Goal: Transaction & Acquisition: Purchase product/service

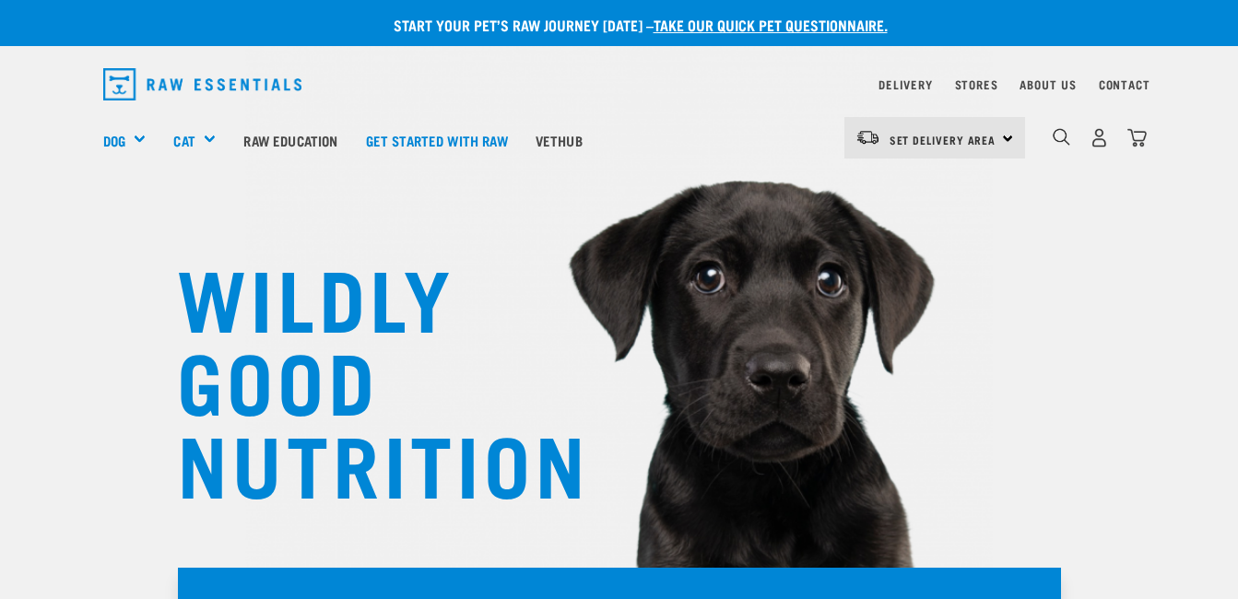
click at [998, 139] on div "Set Delivery Area North Island South Island" at bounding box center [934, 137] width 181 height 41
click at [915, 234] on link "[GEOGRAPHIC_DATA]" at bounding box center [932, 230] width 177 height 41
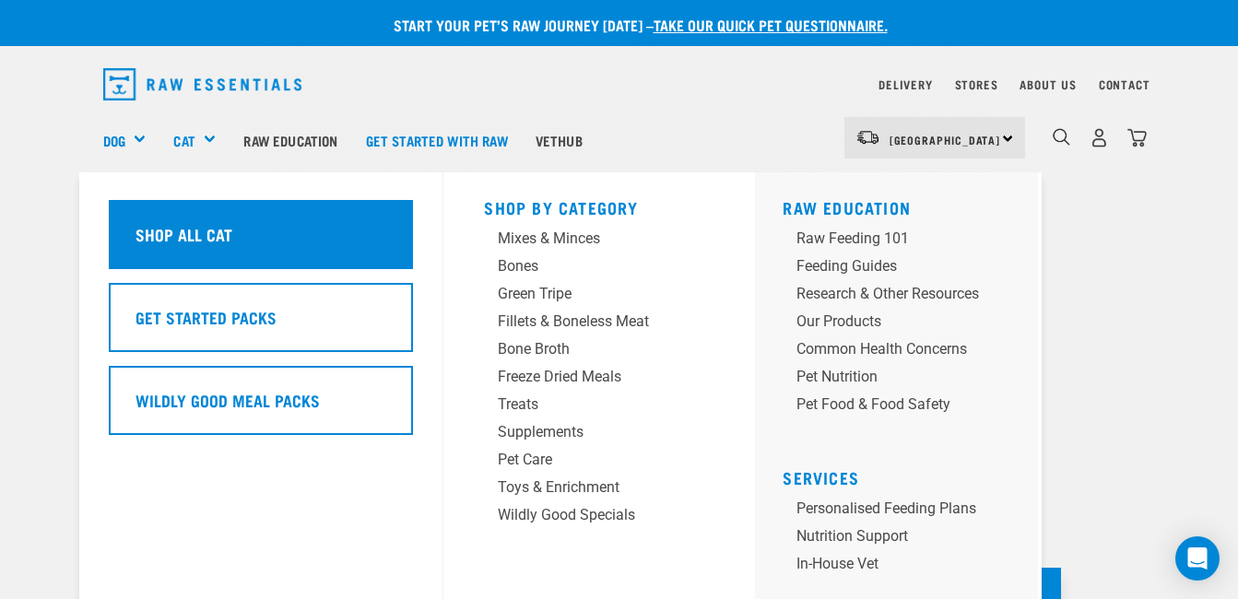
click at [208, 225] on h5 "Shop All Cat" at bounding box center [184, 234] width 97 height 24
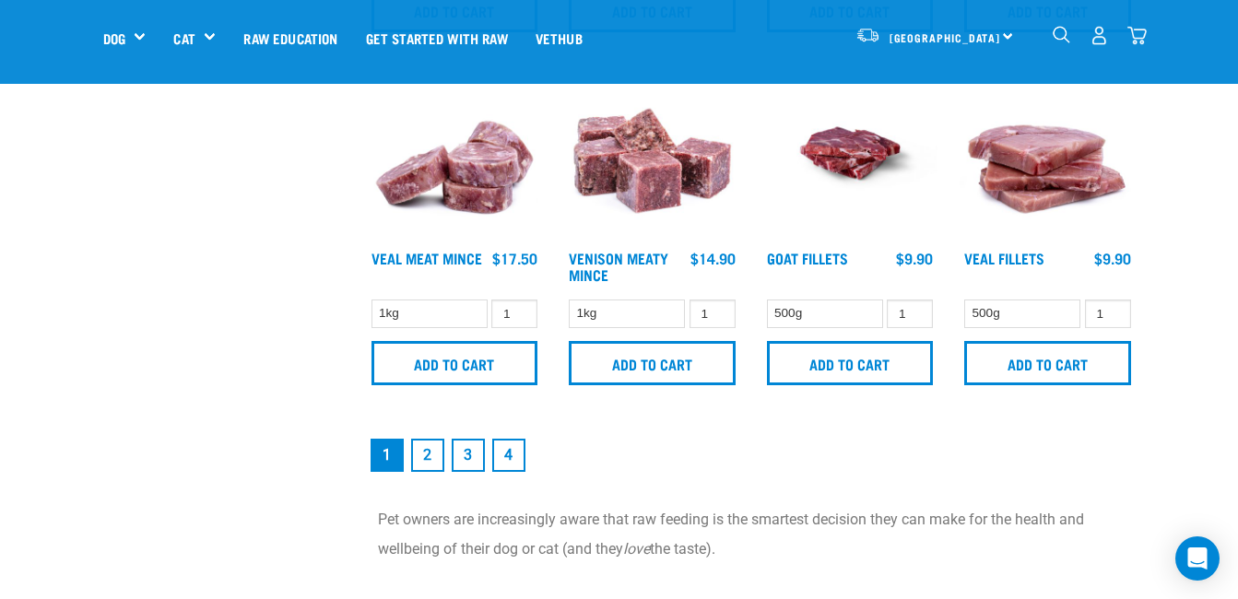
scroll to position [2583, 0]
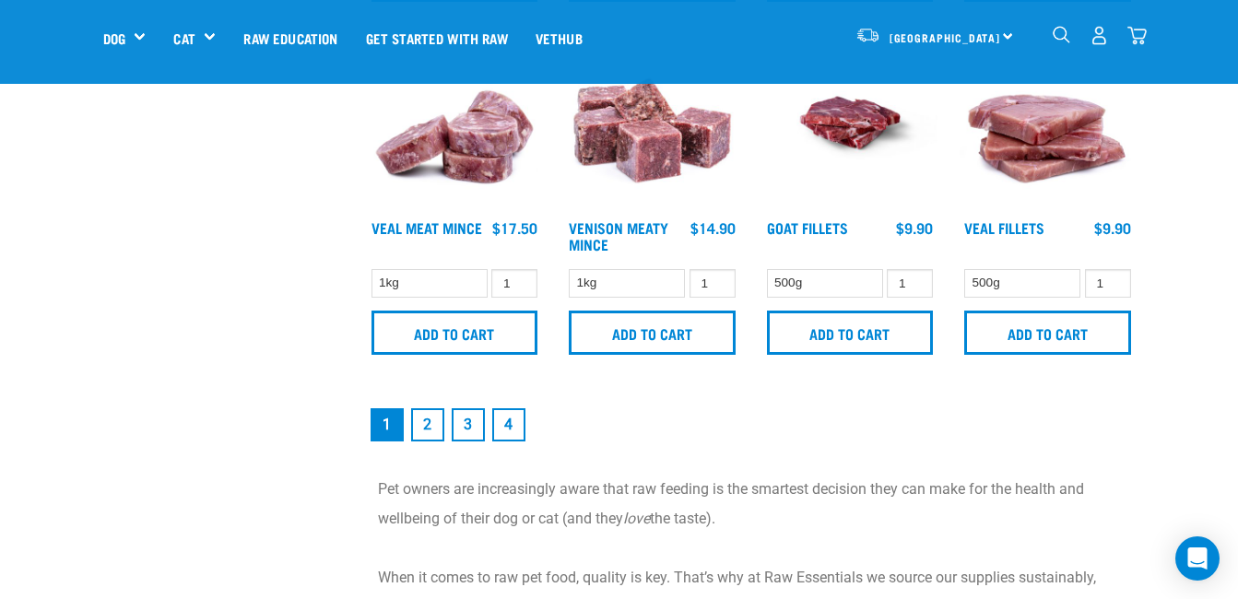
click at [429, 424] on link "2" at bounding box center [427, 424] width 33 height 33
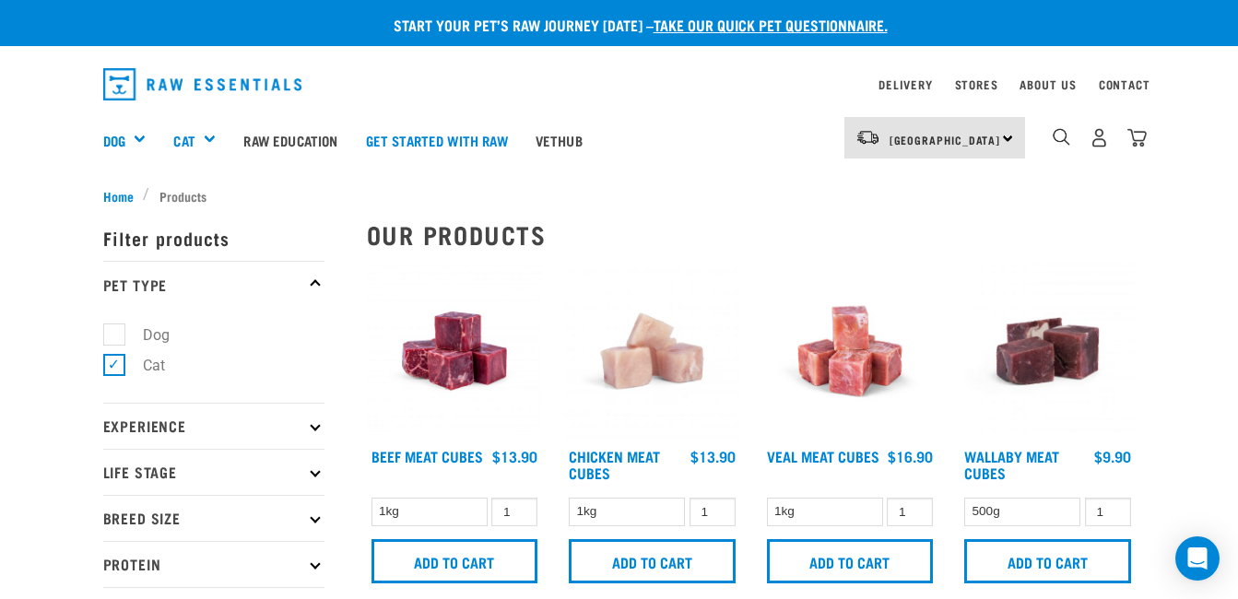
click at [121, 333] on label "Dog" at bounding box center [145, 335] width 64 height 23
click at [115, 333] on input "Dog" at bounding box center [109, 331] width 12 height 12
checkbox input "true"
click at [113, 372] on label "Cat" at bounding box center [142, 365] width 59 height 23
click at [112, 368] on input "Cat" at bounding box center [109, 362] width 12 height 12
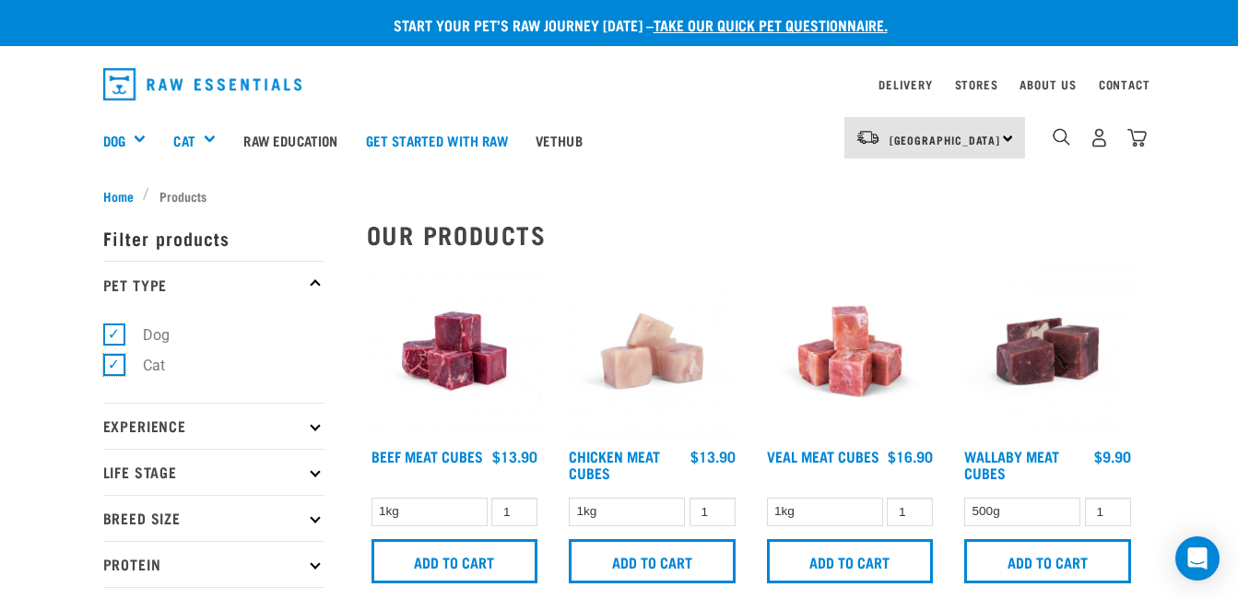
checkbox input "false"
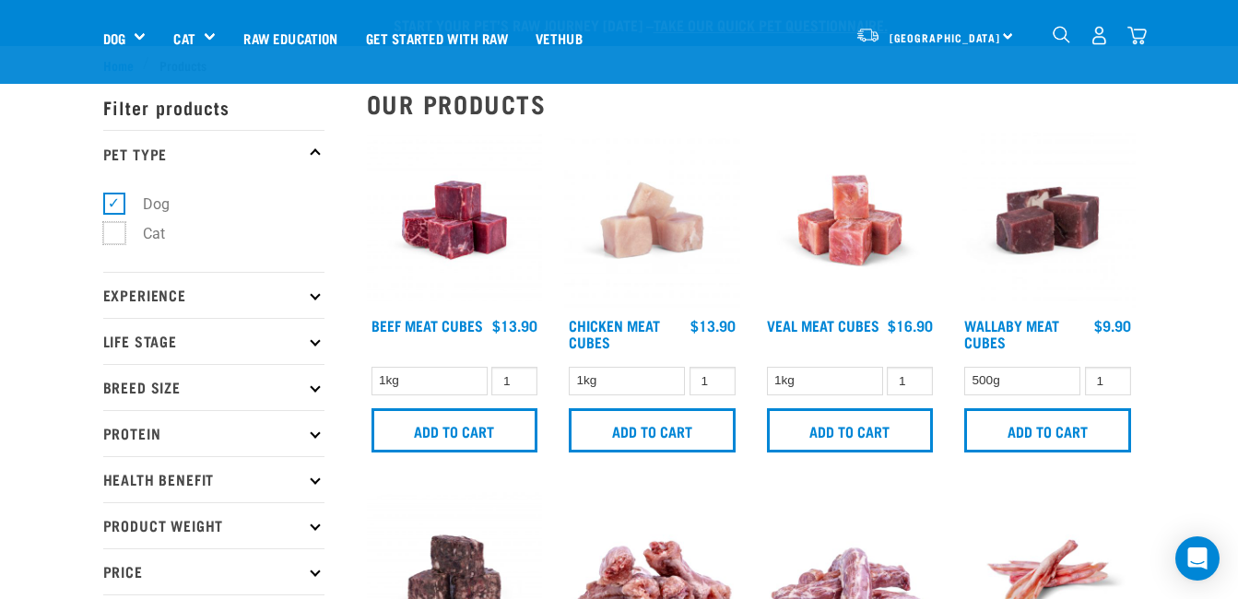
scroll to position [172, 0]
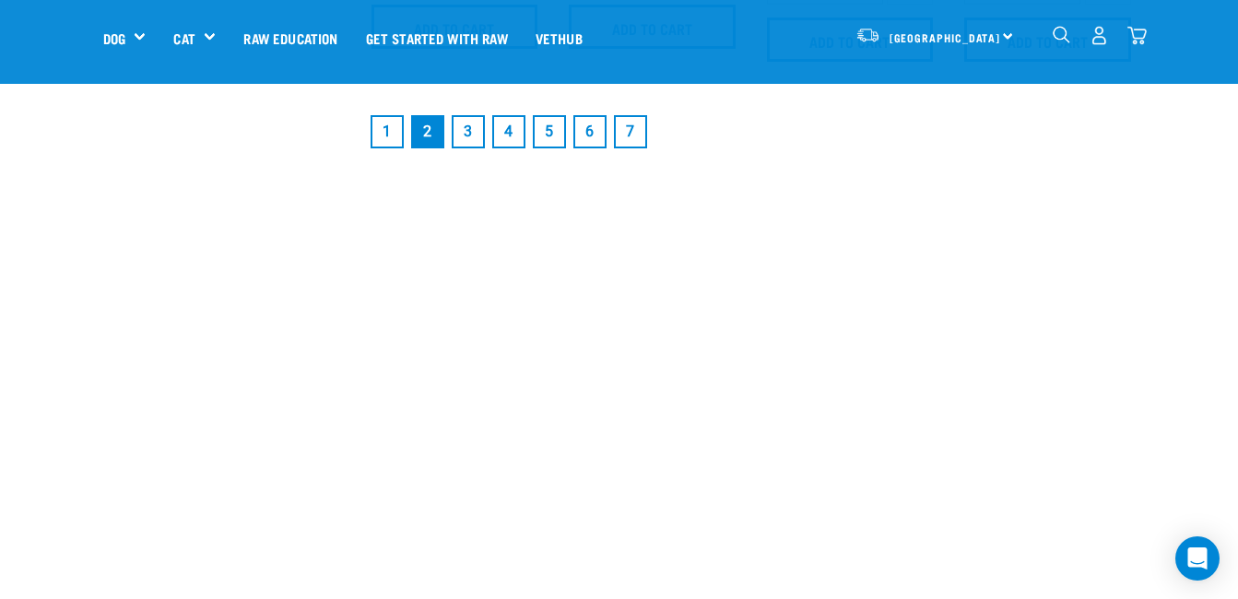
scroll to position [2889, 0]
click at [382, 146] on link "1" at bounding box center [387, 130] width 33 height 33
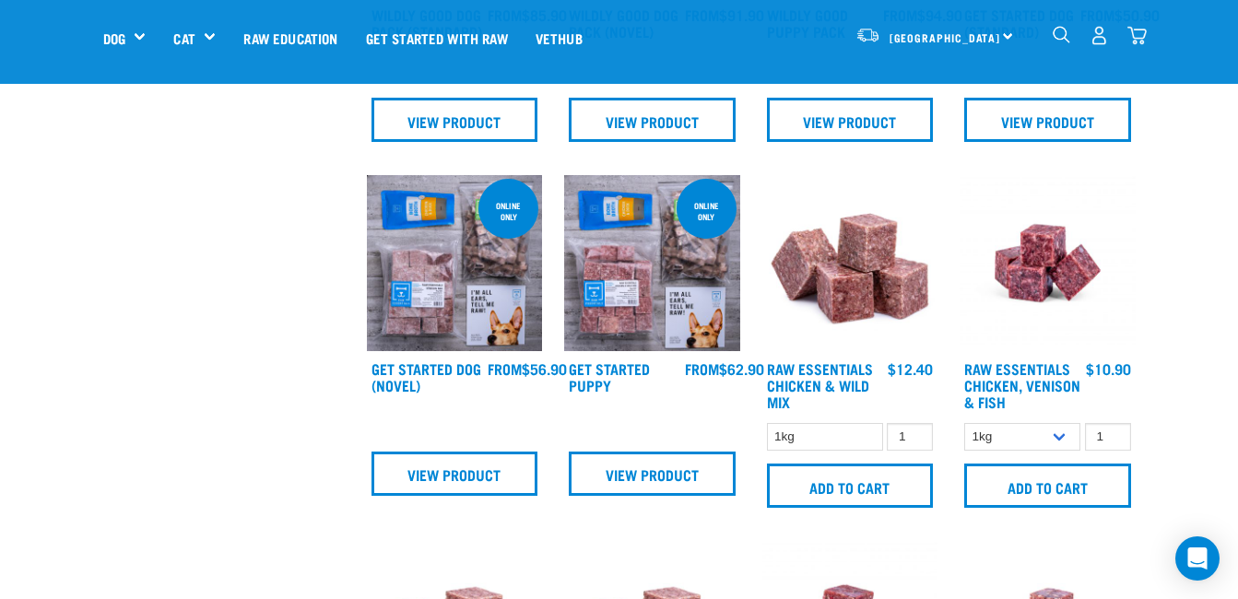
scroll to position [672, 0]
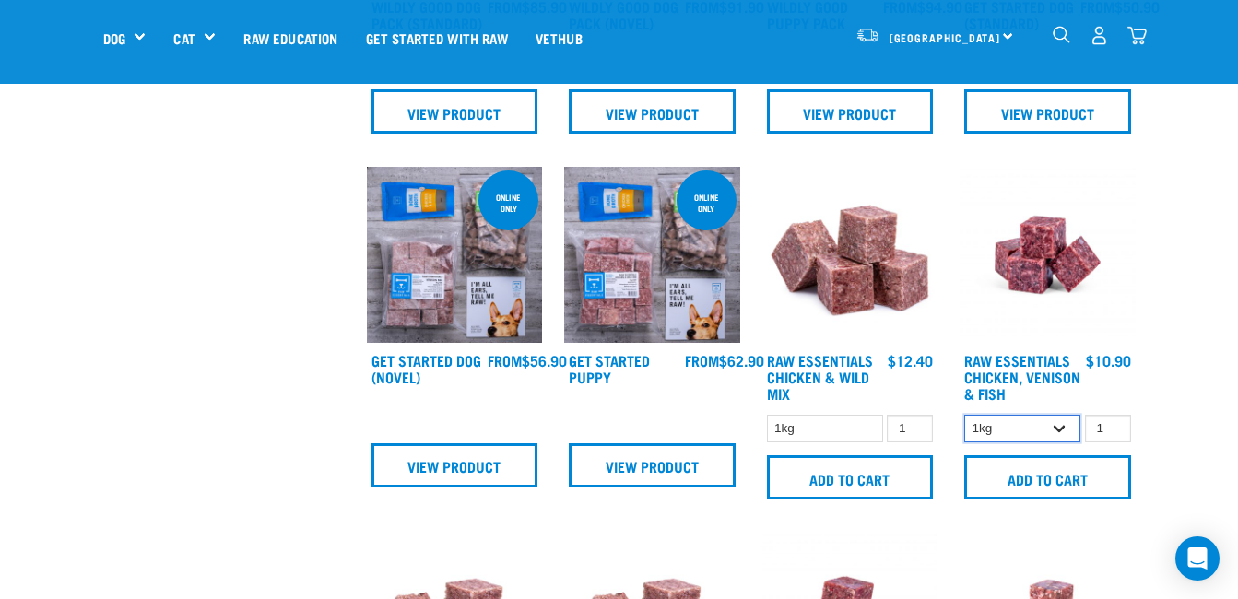
click at [1063, 433] on select "1kg 3kg" at bounding box center [1022, 429] width 116 height 29
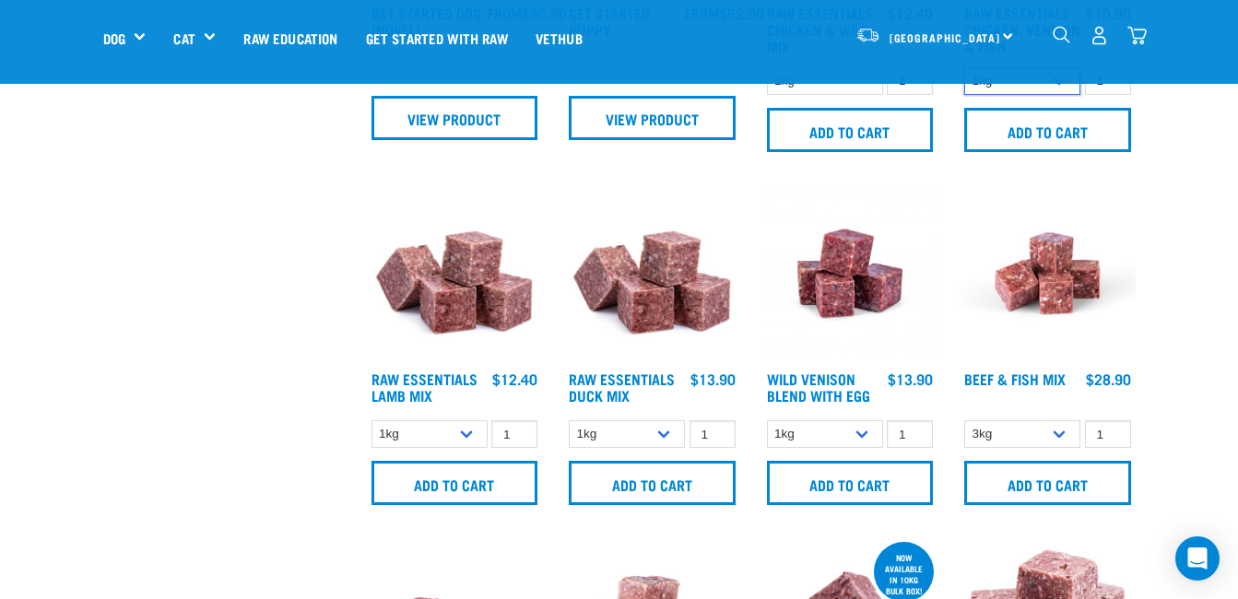
scroll to position [1021, 0]
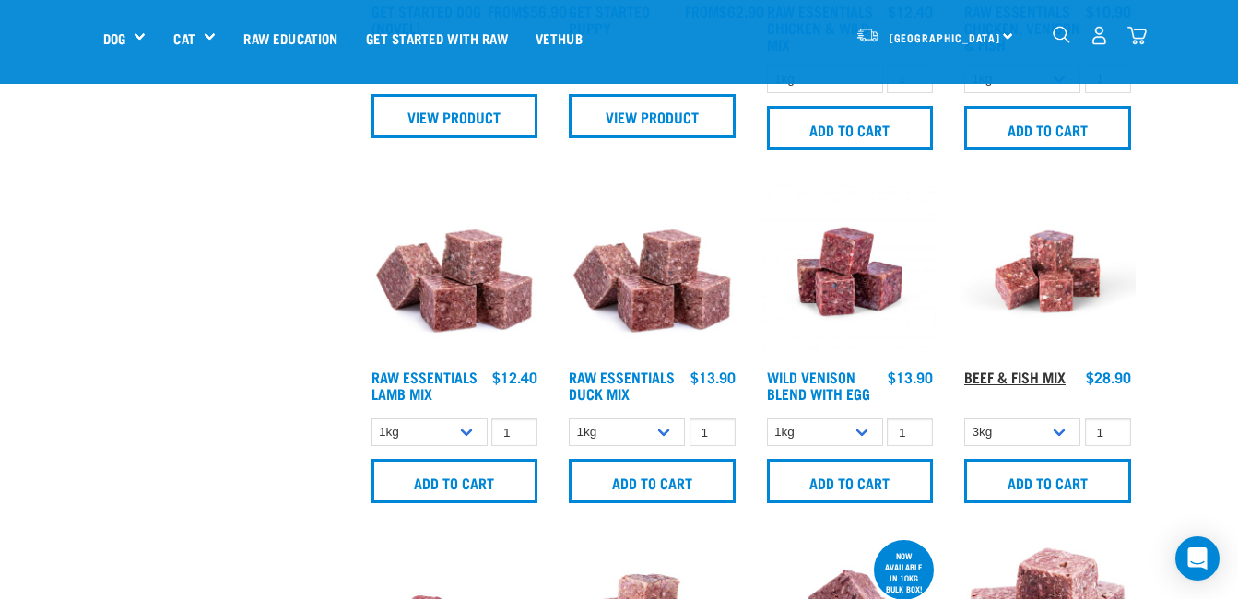
click at [1039, 372] on link "Beef & Fish Mix" at bounding box center [1014, 376] width 101 height 8
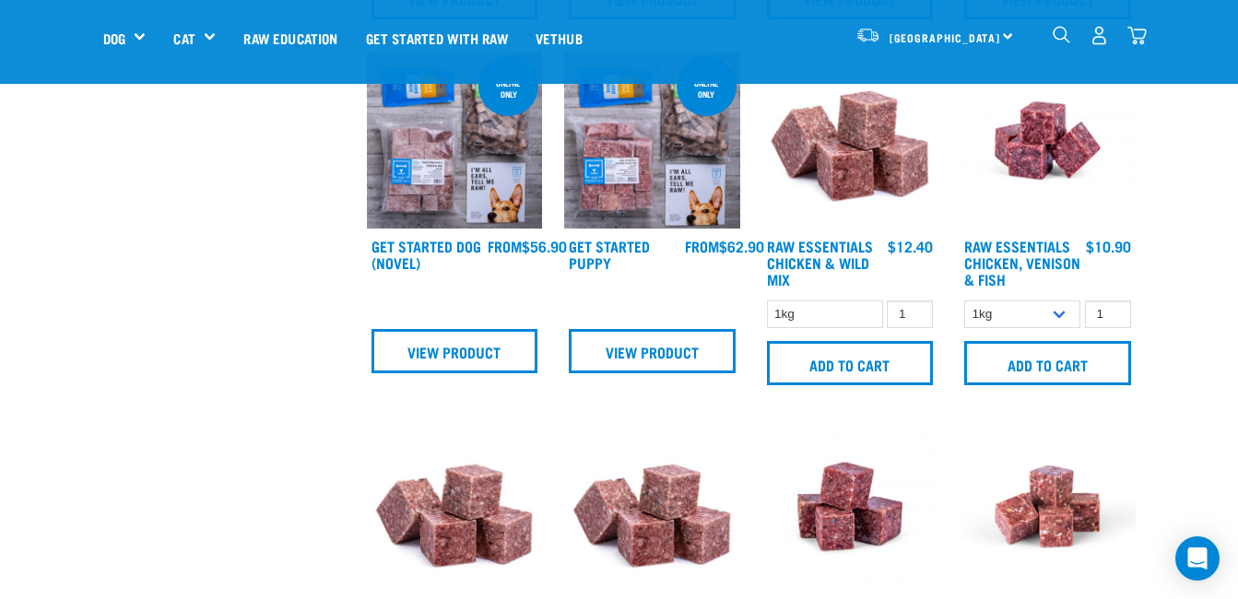
scroll to position [707, 0]
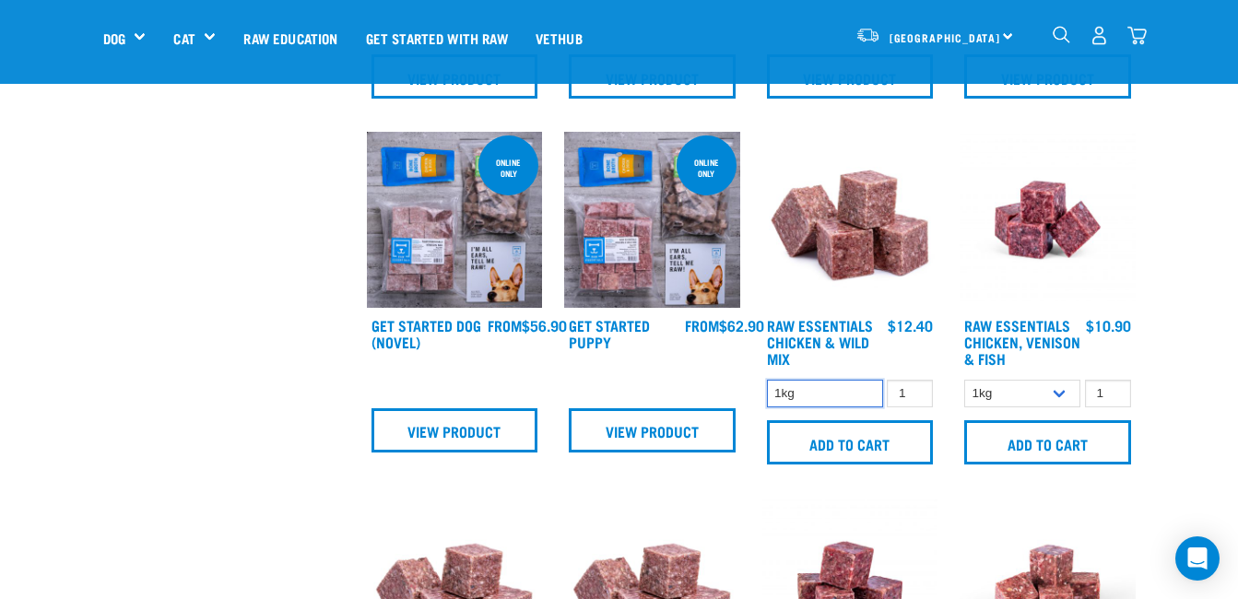
click at [839, 395] on select "1kg" at bounding box center [825, 394] width 116 height 29
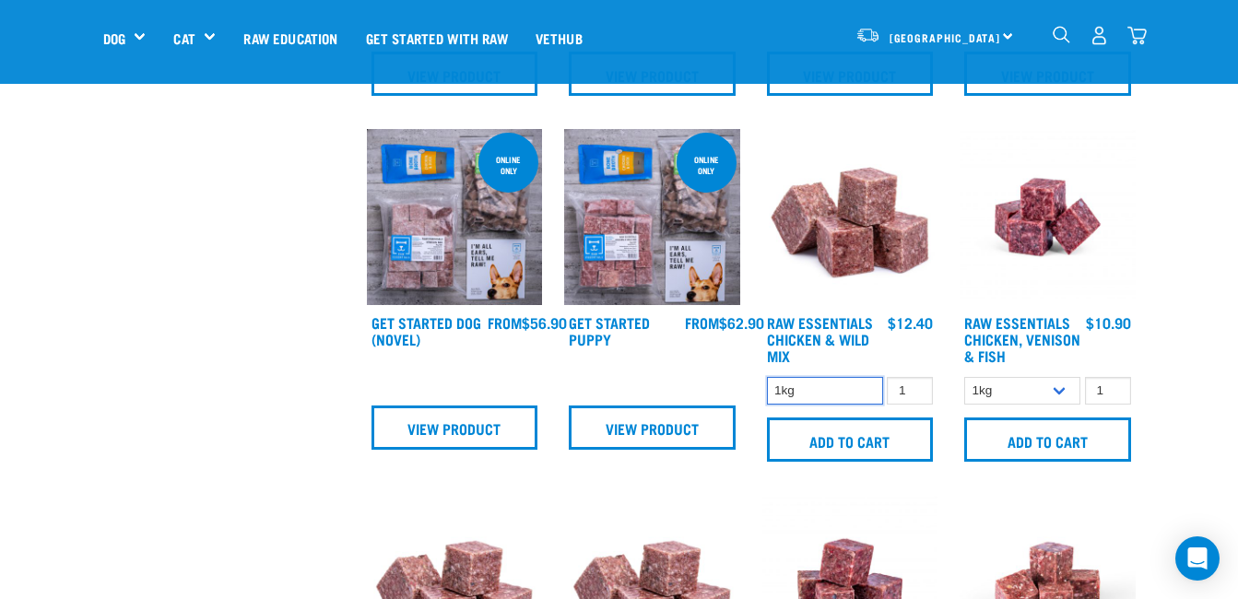
scroll to position [614, 0]
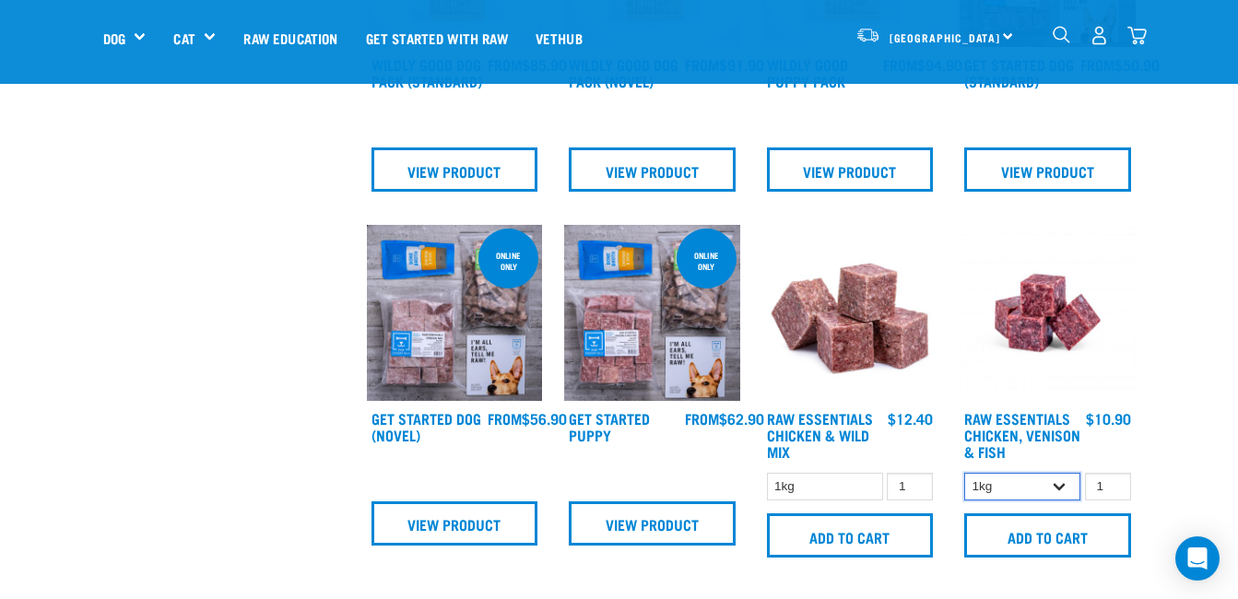
click at [1055, 481] on select "1kg 3kg" at bounding box center [1022, 487] width 116 height 29
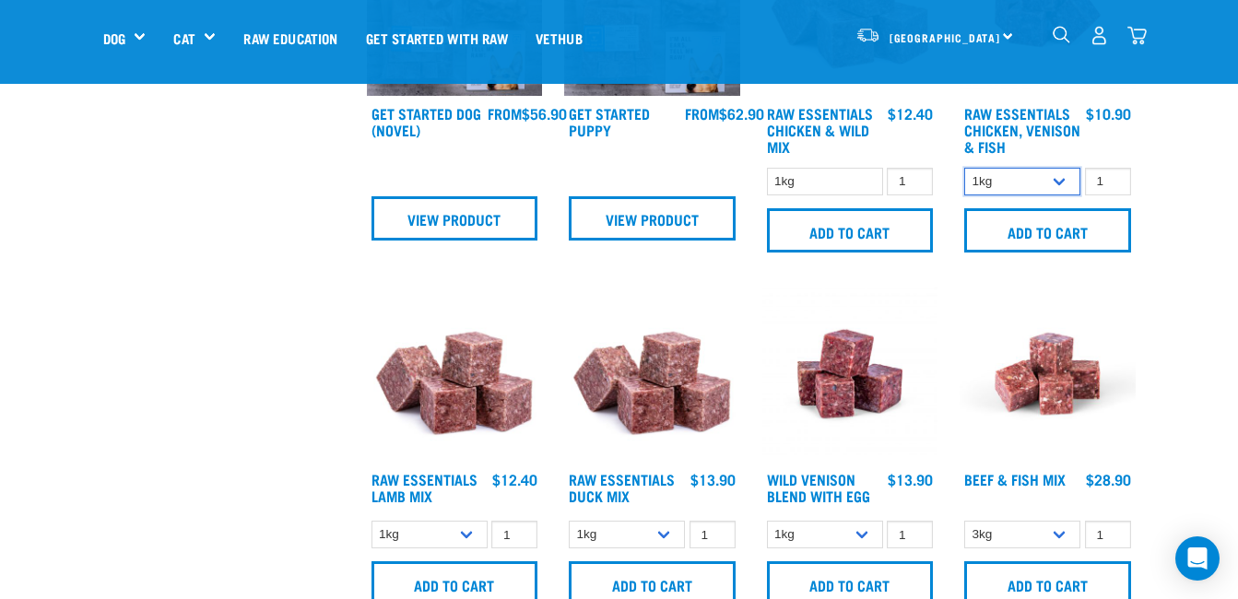
scroll to position [920, 0]
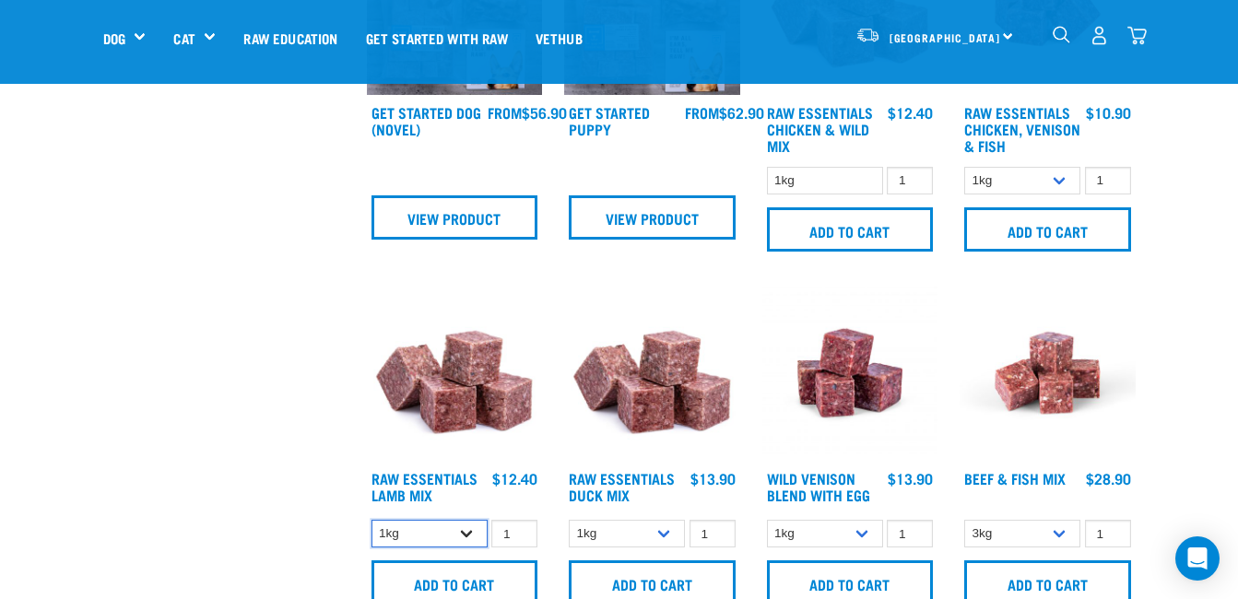
click at [464, 530] on select "1kg 3kg Bulk (20kg)" at bounding box center [430, 534] width 116 height 29
